Goal: Task Accomplishment & Management: Use online tool/utility

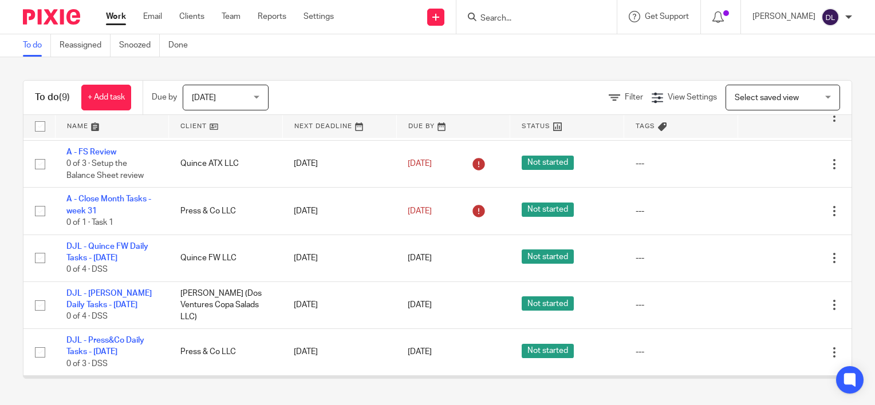
scroll to position [186, 0]
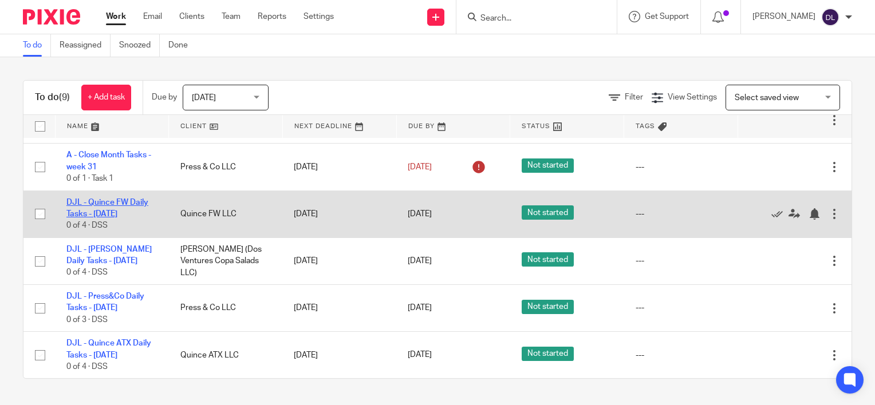
click at [116, 214] on link "DJL - Quince FW Daily Tasks - [DATE]" at bounding box center [107, 208] width 82 height 19
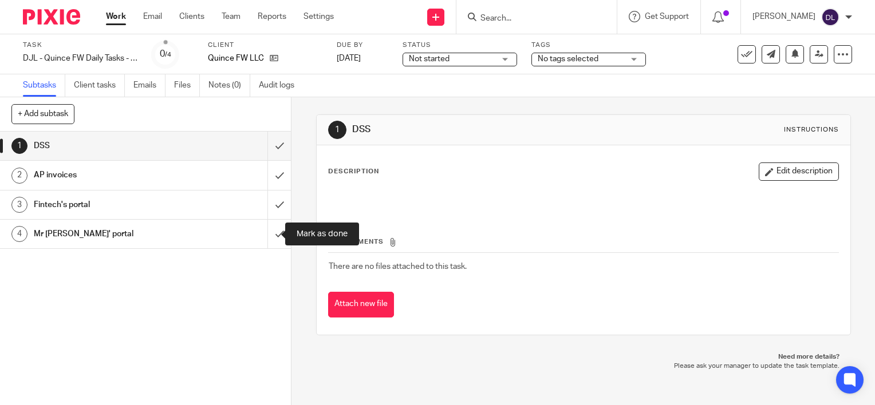
click at [270, 227] on input "submit" at bounding box center [145, 234] width 291 height 29
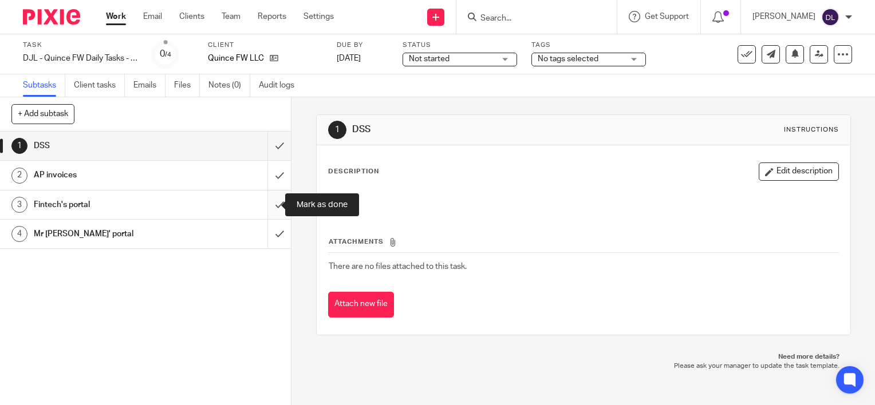
click at [273, 197] on input "submit" at bounding box center [145, 205] width 291 height 29
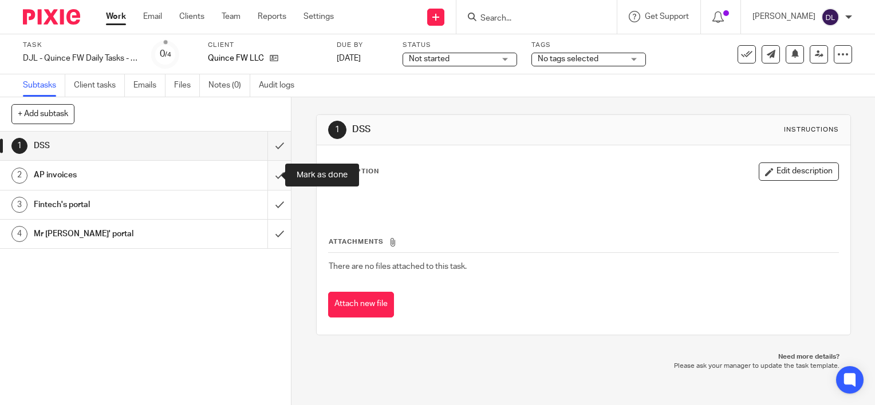
click at [273, 176] on input "submit" at bounding box center [145, 175] width 291 height 29
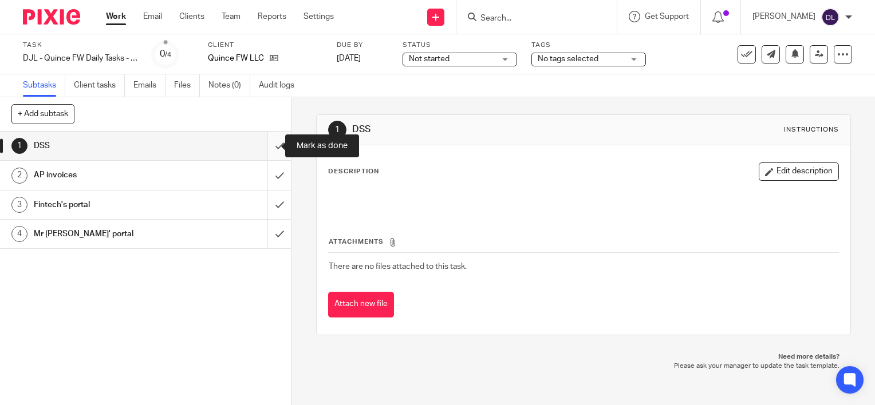
click at [272, 146] on input "submit" at bounding box center [145, 146] width 291 height 29
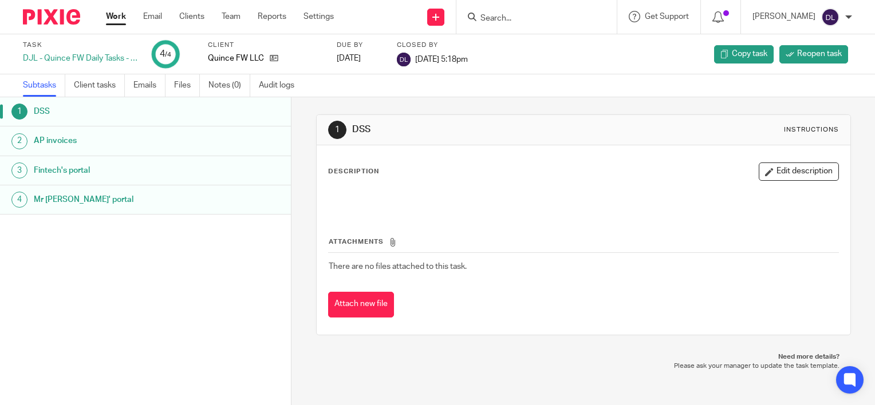
click at [120, 15] on link "Work" at bounding box center [116, 16] width 20 height 11
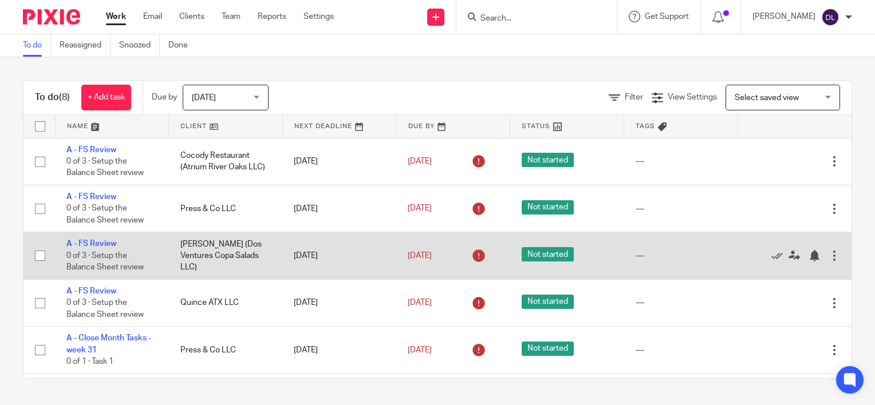
scroll to position [138, 0]
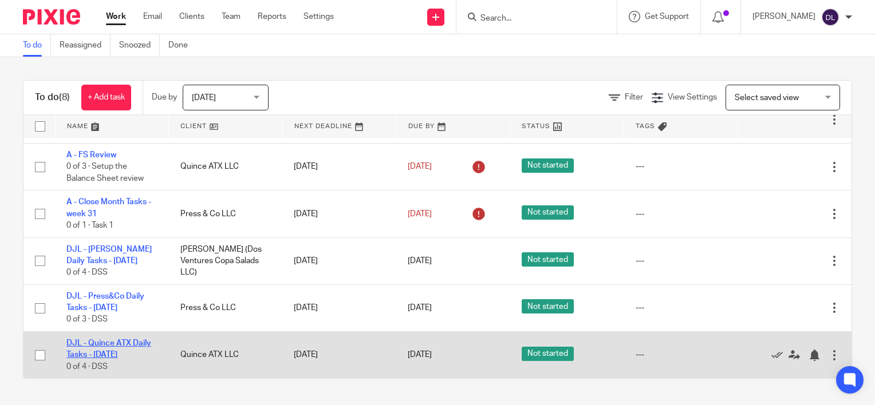
click at [105, 345] on link "DJL - Quince ATX Daily Tasks - [DATE]" at bounding box center [108, 349] width 85 height 19
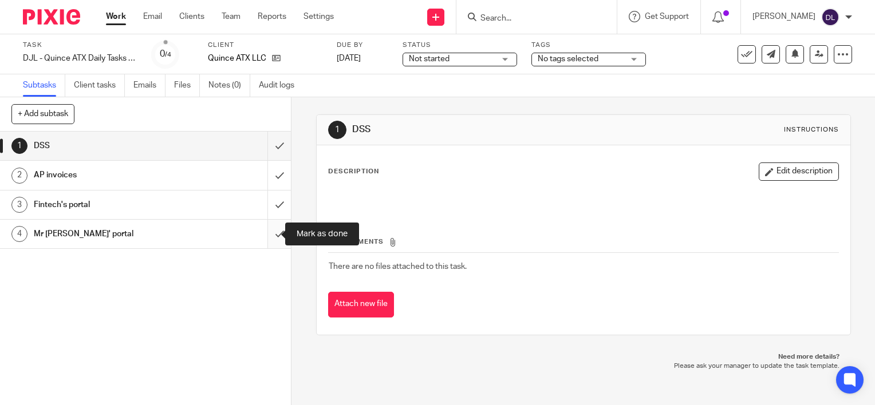
click at [263, 234] on input "submit" at bounding box center [145, 234] width 291 height 29
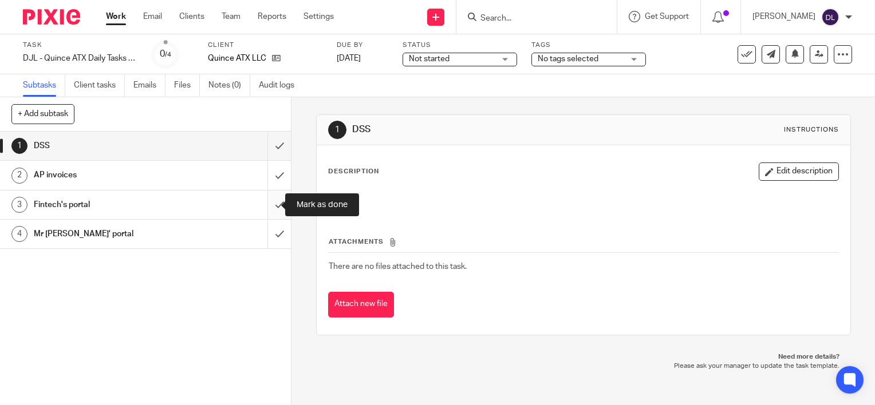
click at [263, 207] on input "submit" at bounding box center [145, 205] width 291 height 29
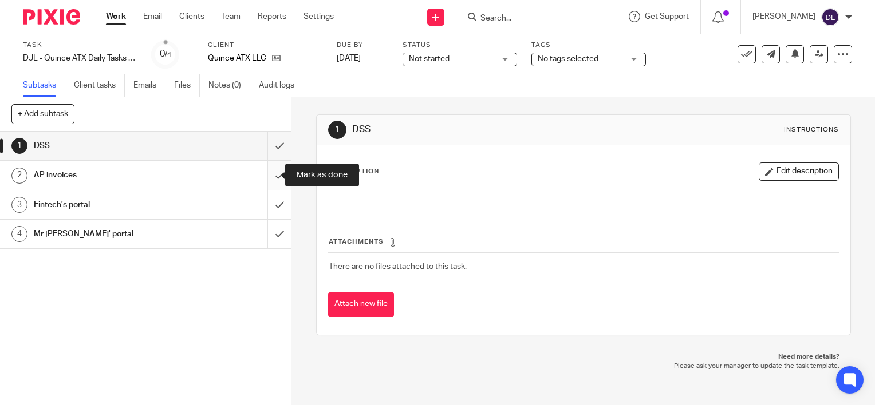
click at [268, 180] on input "submit" at bounding box center [145, 175] width 291 height 29
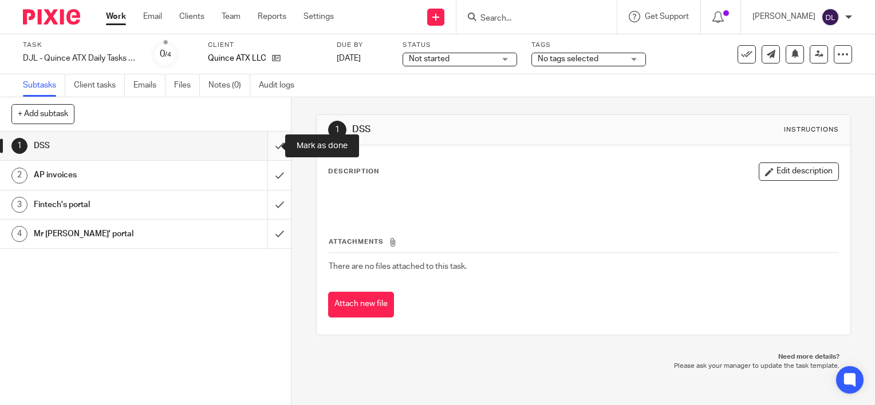
click at [268, 149] on input "submit" at bounding box center [145, 146] width 291 height 29
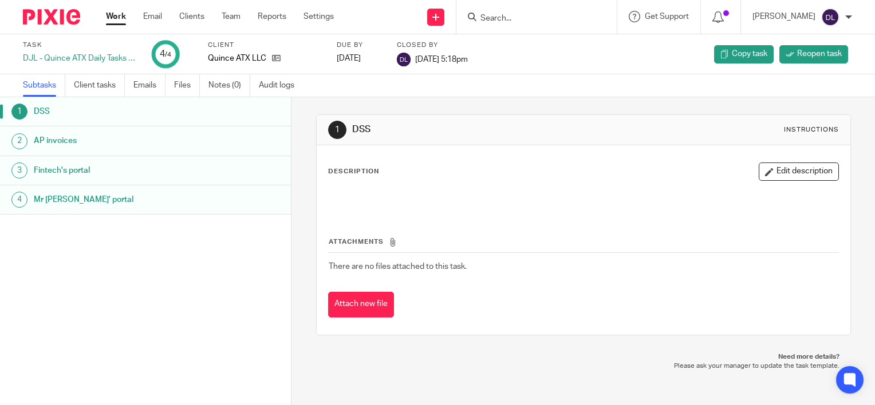
click at [119, 22] on link "Work" at bounding box center [116, 16] width 20 height 11
click at [116, 19] on link "Work" at bounding box center [116, 16] width 20 height 11
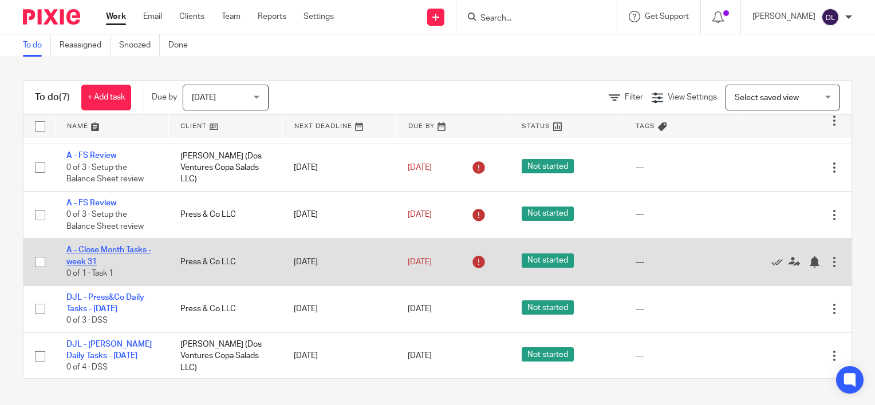
scroll to position [91, 0]
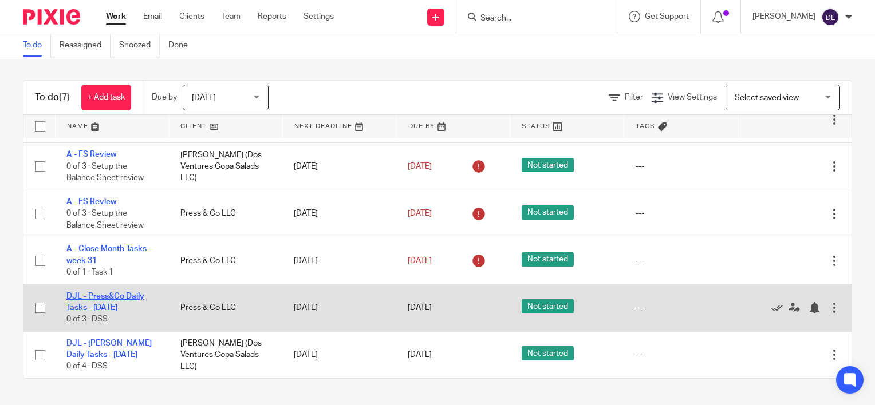
click at [113, 309] on link "DJL - Press&Co Daily Tasks - [DATE]" at bounding box center [105, 302] width 78 height 19
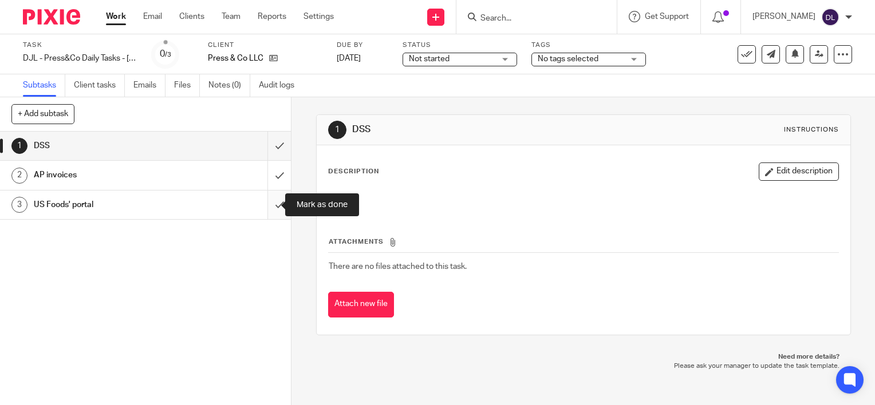
click at [260, 197] on input "submit" at bounding box center [145, 205] width 291 height 29
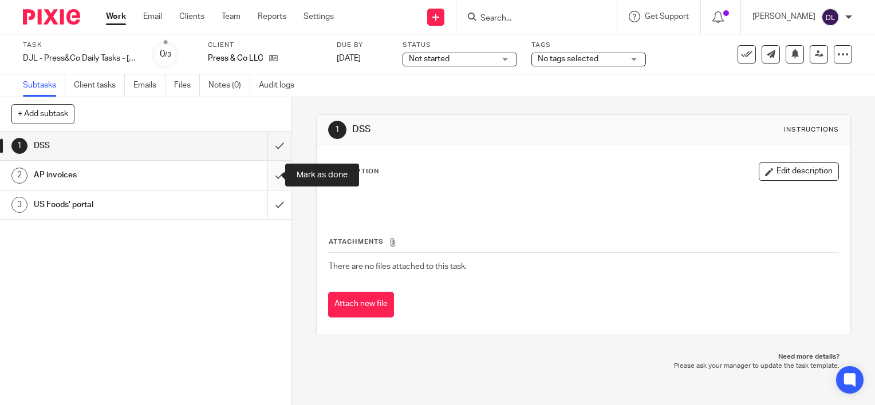
click at [265, 171] on input "submit" at bounding box center [145, 175] width 291 height 29
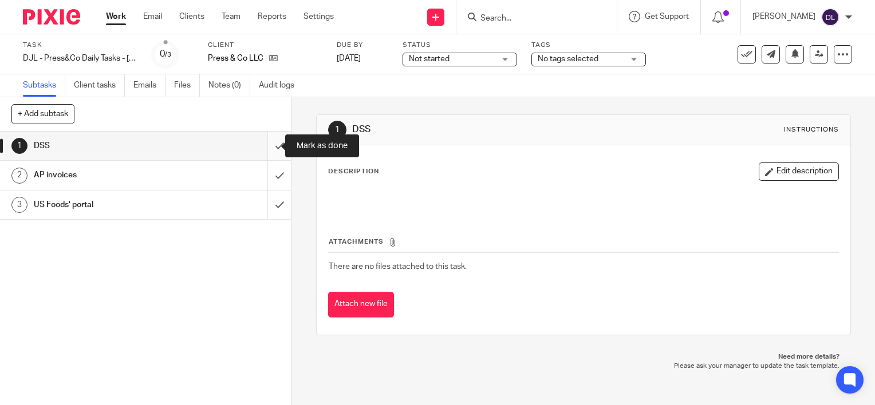
click at [268, 148] on input "submit" at bounding box center [145, 146] width 291 height 29
click at [129, 16] on ul "Work Email Clients Team Reports Settings" at bounding box center [228, 16] width 245 height 11
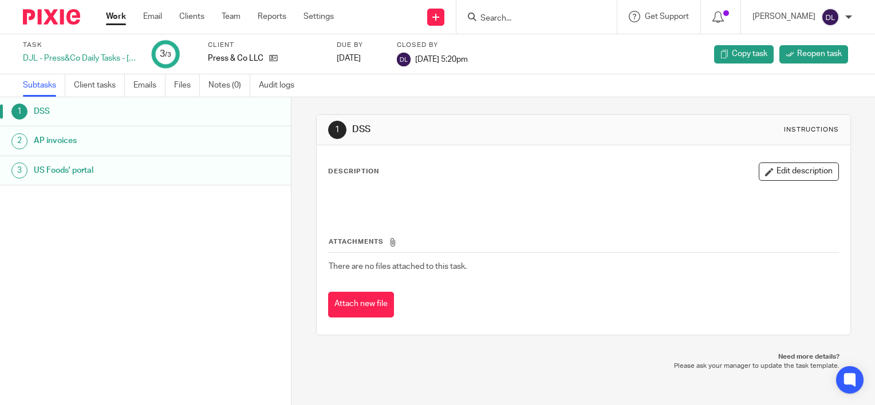
click at [122, 21] on link "Work" at bounding box center [116, 16] width 20 height 11
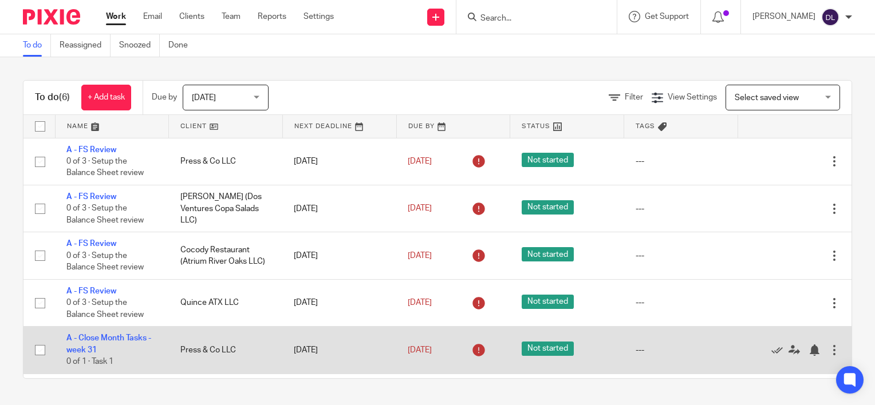
scroll to position [44, 0]
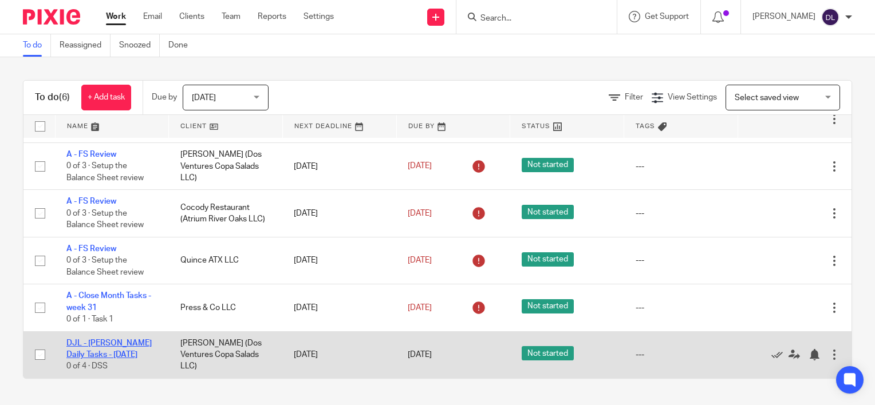
click at [95, 340] on link "DJL - [PERSON_NAME] Daily Tasks - [DATE]" at bounding box center [108, 349] width 85 height 19
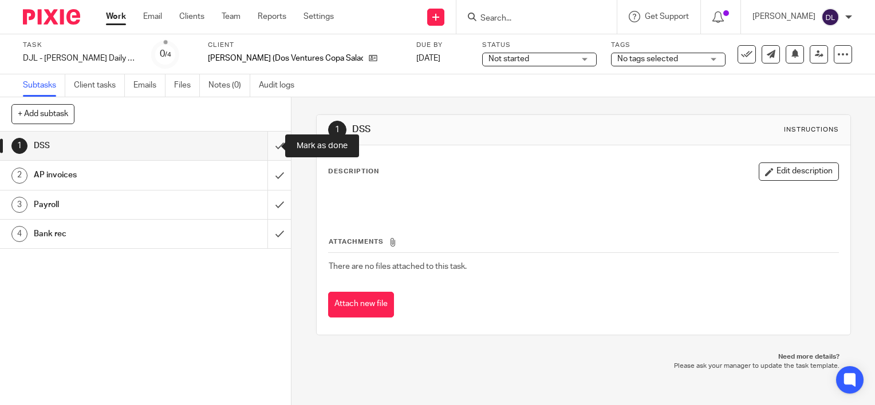
click at [270, 141] on input "submit" at bounding box center [145, 146] width 291 height 29
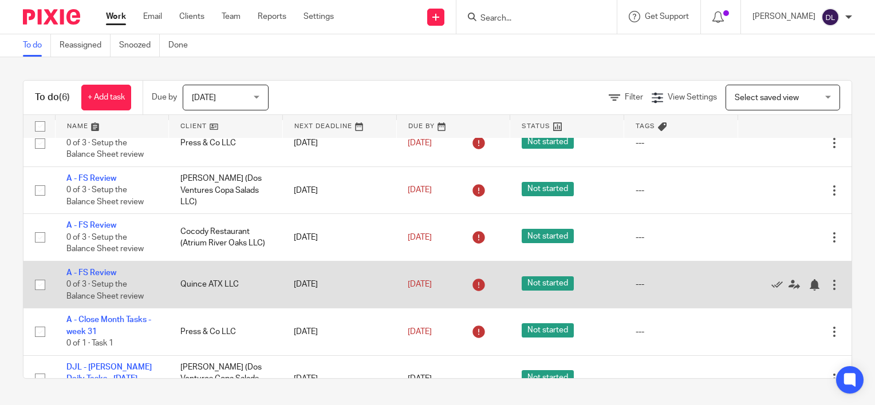
scroll to position [44, 0]
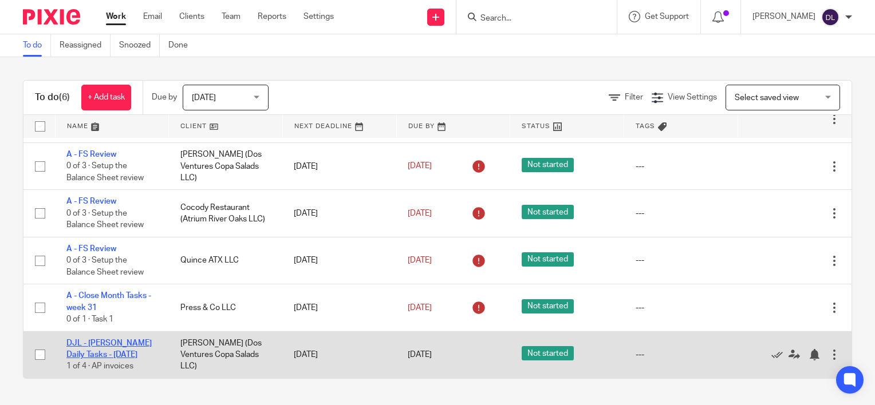
click at [108, 345] on link "DJL - [PERSON_NAME] Daily Tasks - [DATE]" at bounding box center [108, 349] width 85 height 19
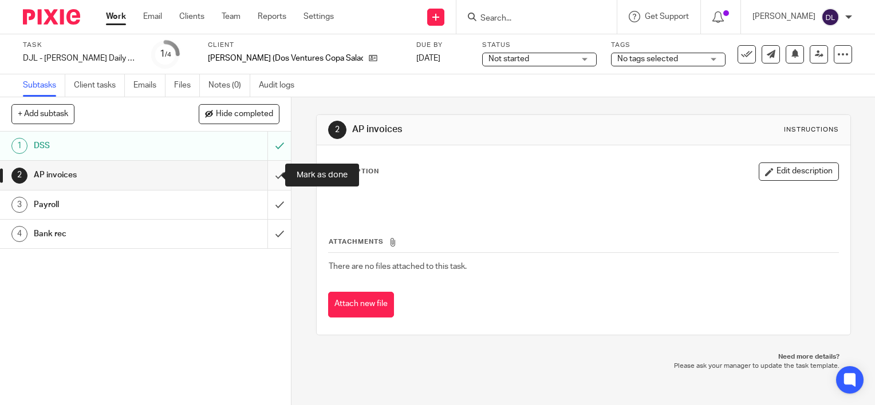
click at [265, 173] on input "submit" at bounding box center [145, 175] width 291 height 29
